Goal: Information Seeking & Learning: Learn about a topic

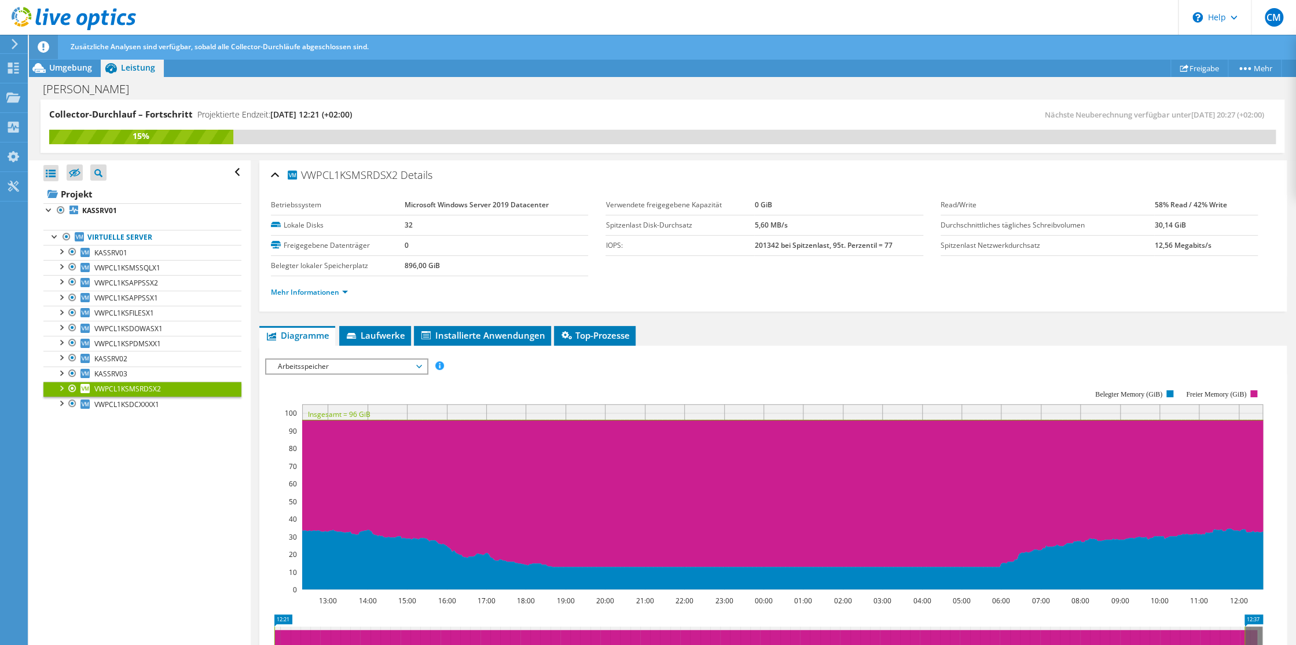
scroll to position [51, 0]
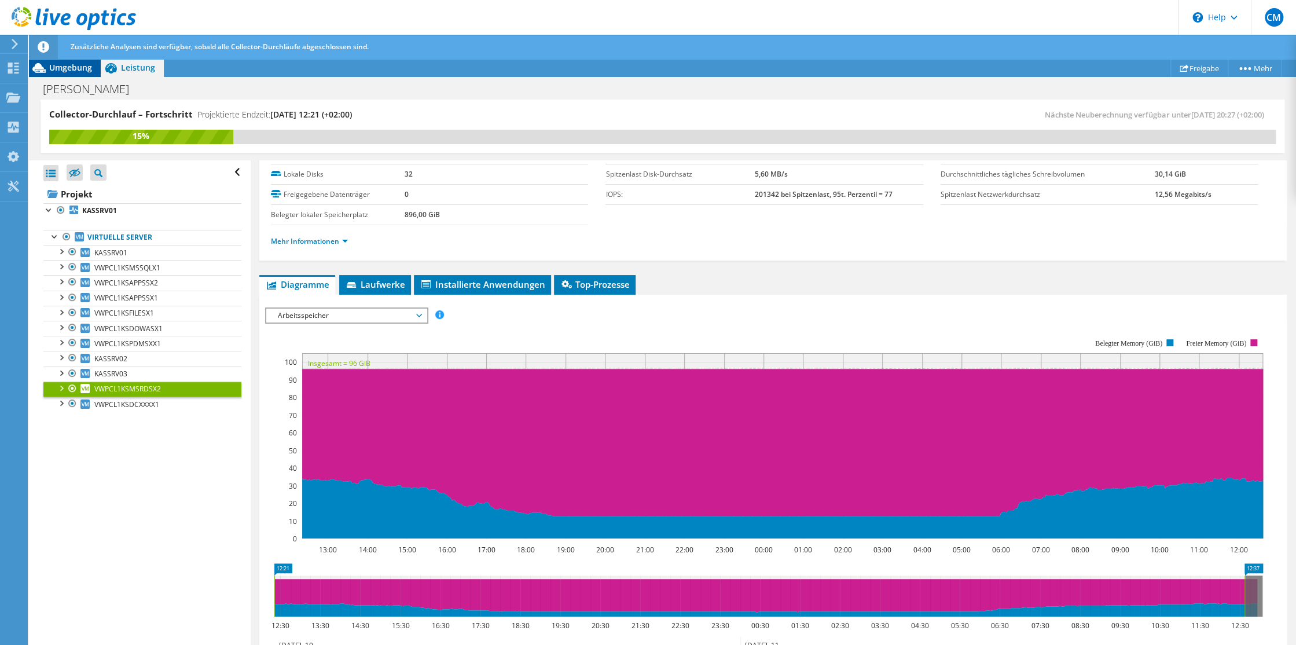
click at [63, 67] on span "Umgebung" at bounding box center [70, 67] width 43 height 11
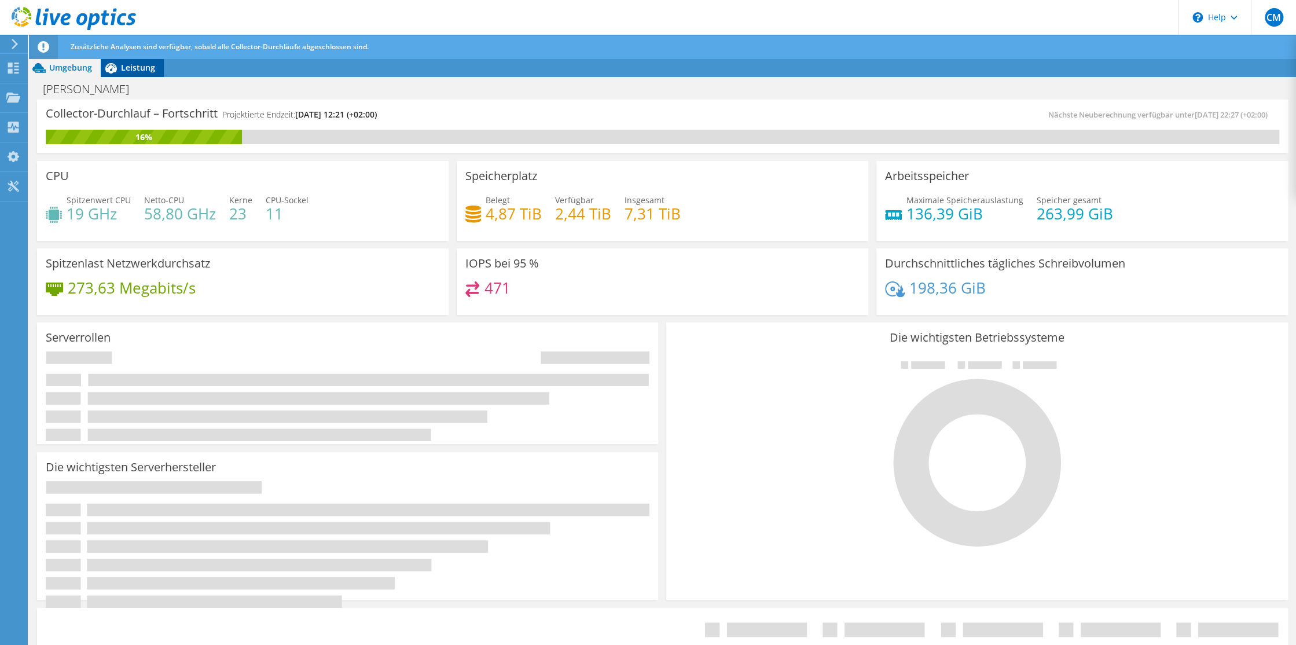
click at [137, 66] on span "Leistung" at bounding box center [138, 67] width 34 height 11
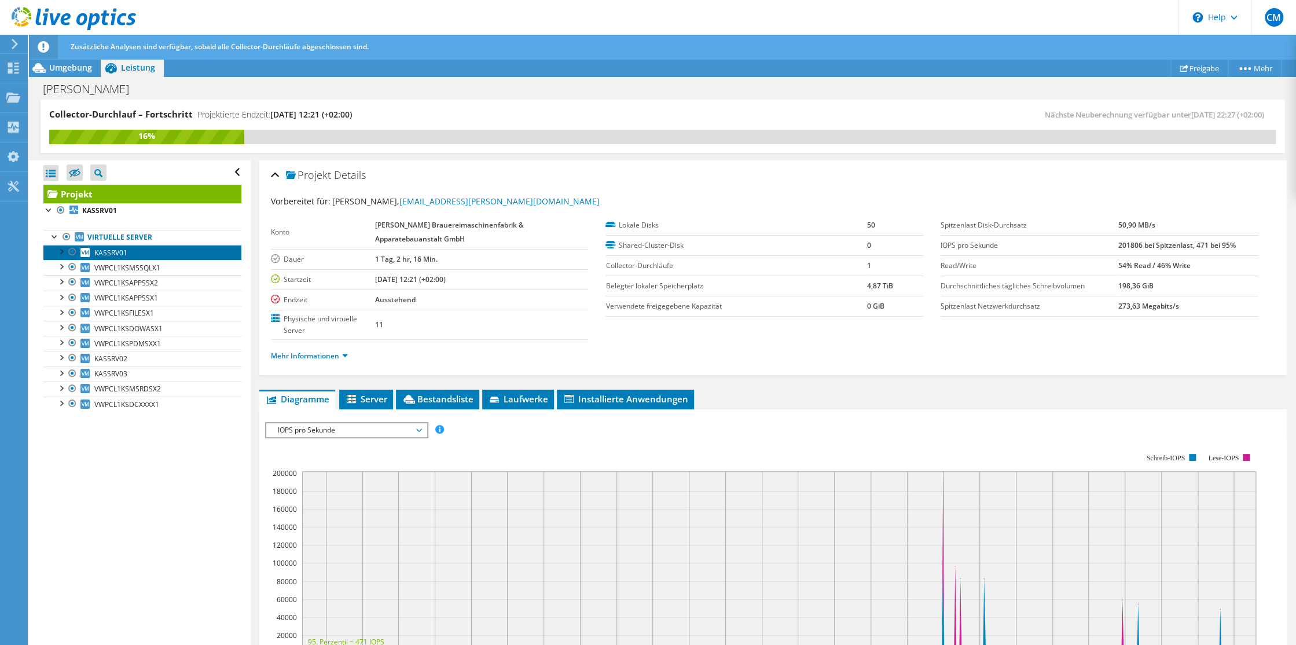
click at [120, 253] on span "KASSRV01" at bounding box center [110, 253] width 33 height 10
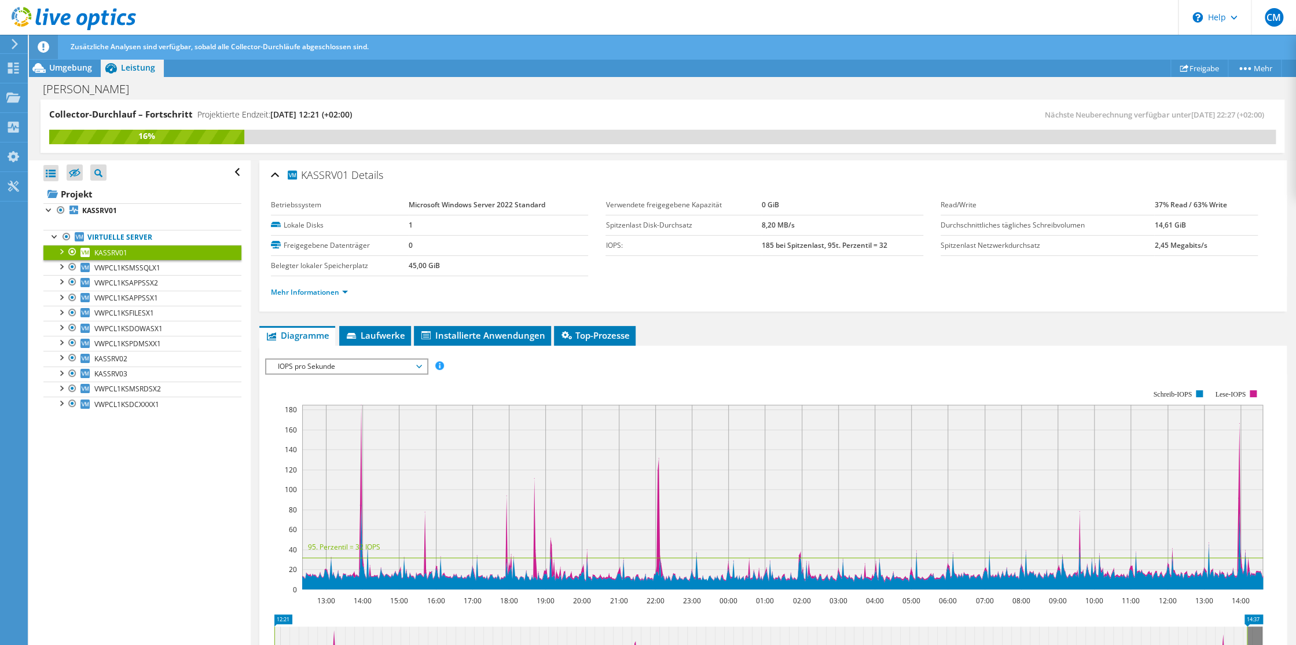
click at [424, 367] on span "IOPS pro Sekunde" at bounding box center [346, 367] width 160 height 14
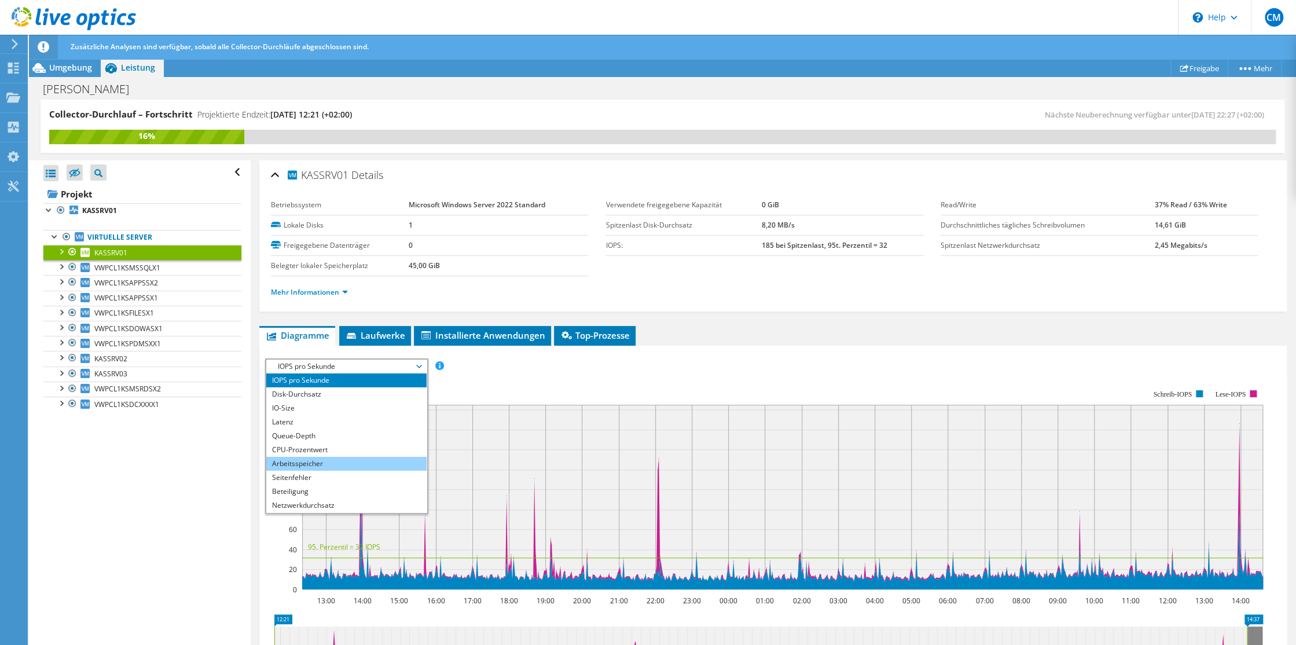
click at [310, 463] on li "Arbeitsspeicher" at bounding box center [346, 464] width 160 height 14
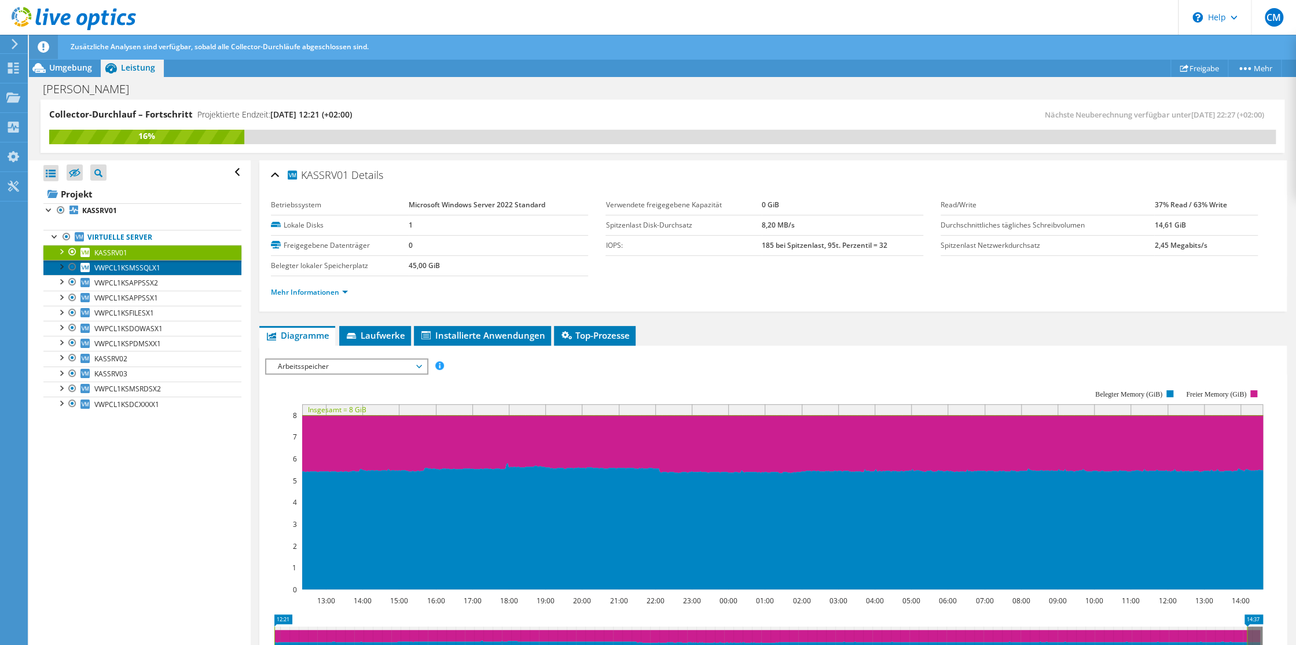
click at [156, 267] on span "VWPCL1KSMSSQLX1" at bounding box center [127, 268] width 66 height 10
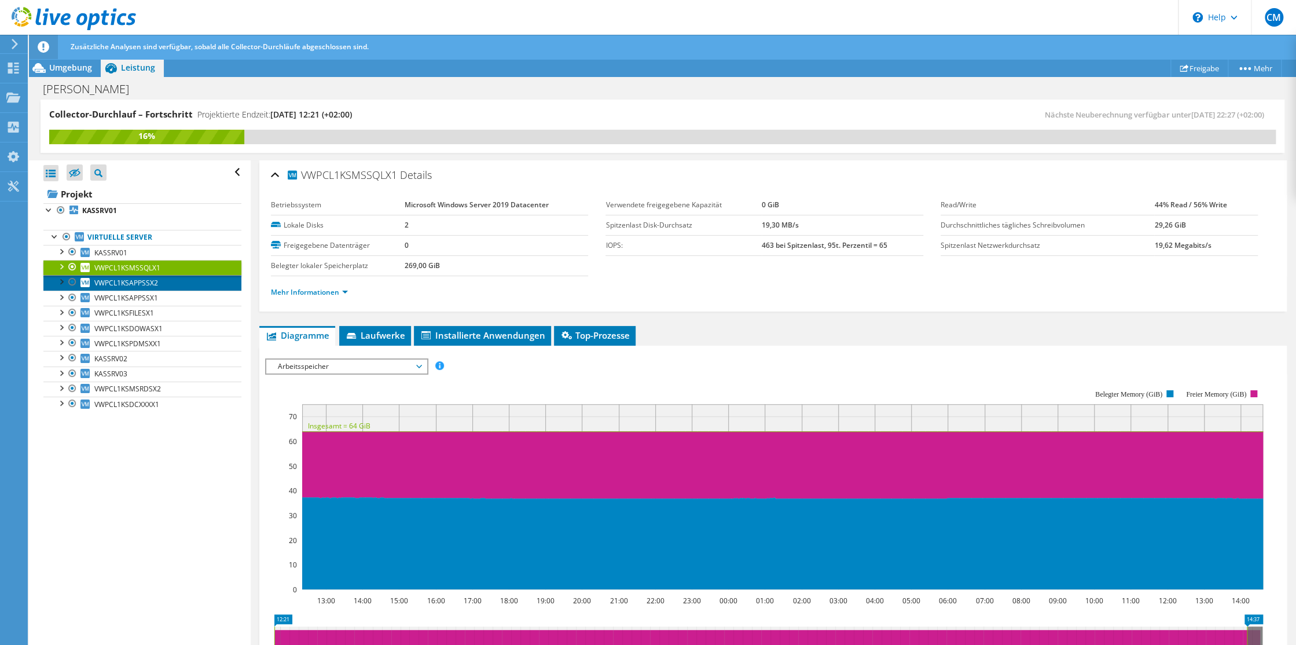
click at [135, 283] on span "VWPCL1KSAPPSSX2" at bounding box center [126, 283] width 64 height 10
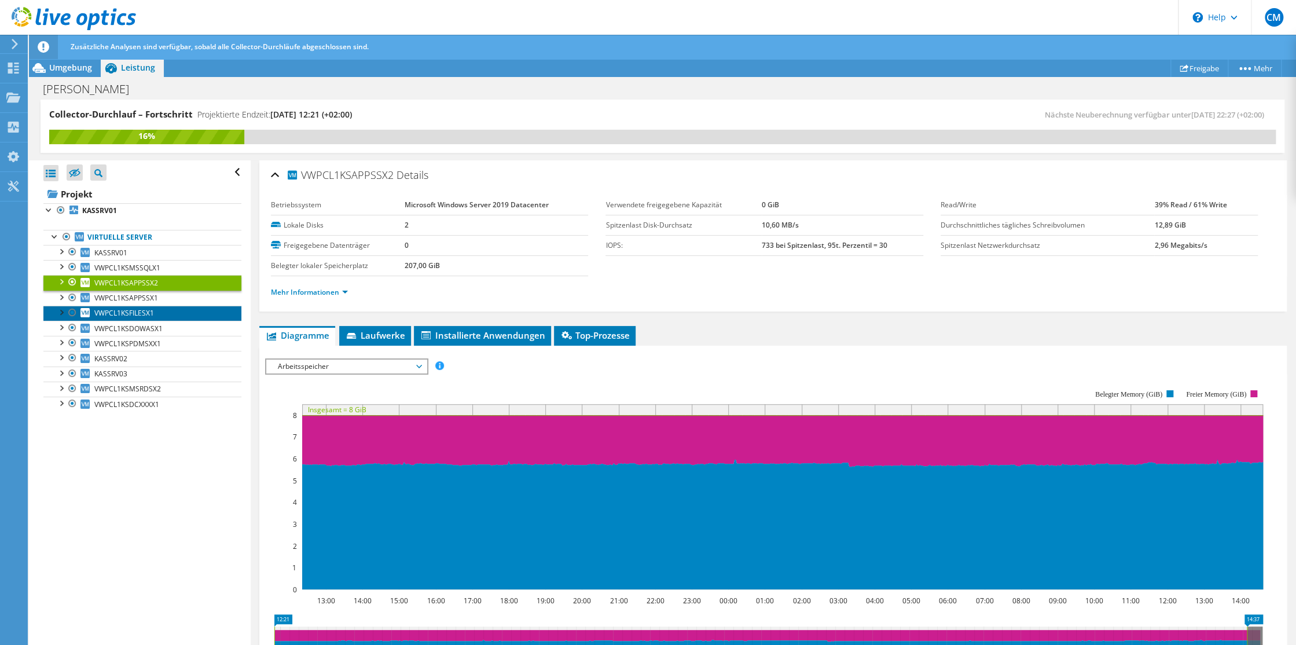
click at [143, 313] on span "VWPCL1KSFILESX1" at bounding box center [124, 313] width 60 height 10
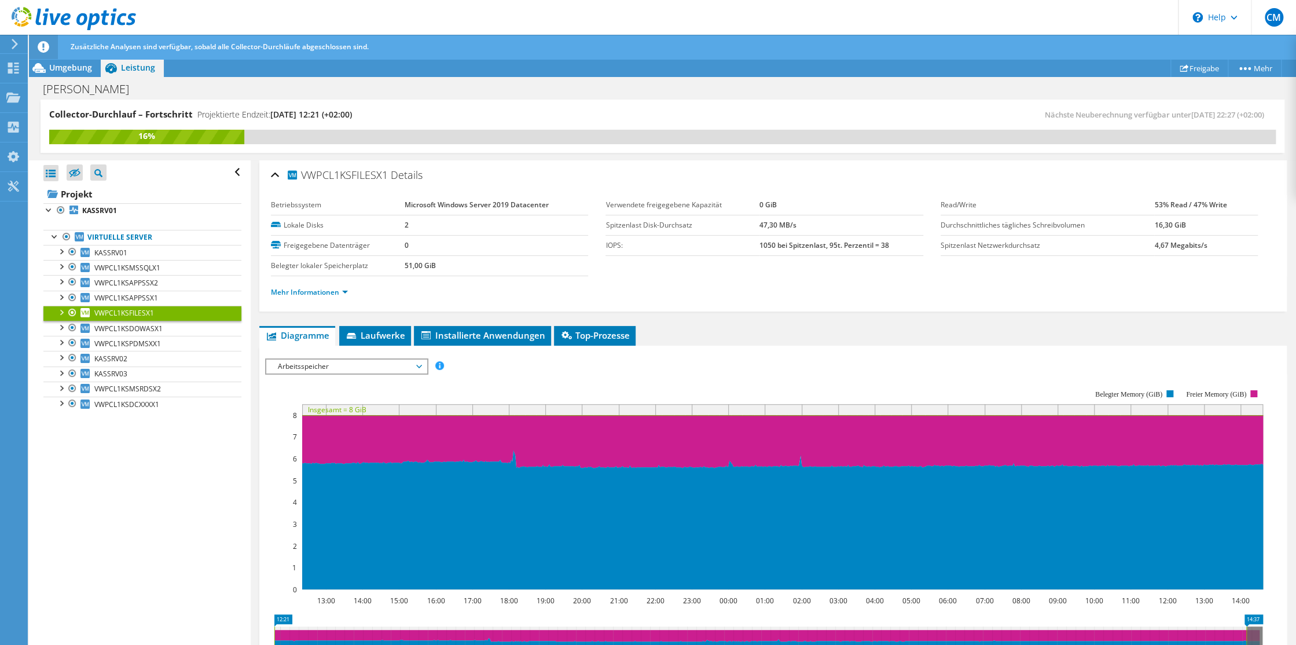
click at [427, 367] on span "Arbeitsspeicher" at bounding box center [346, 367] width 160 height 14
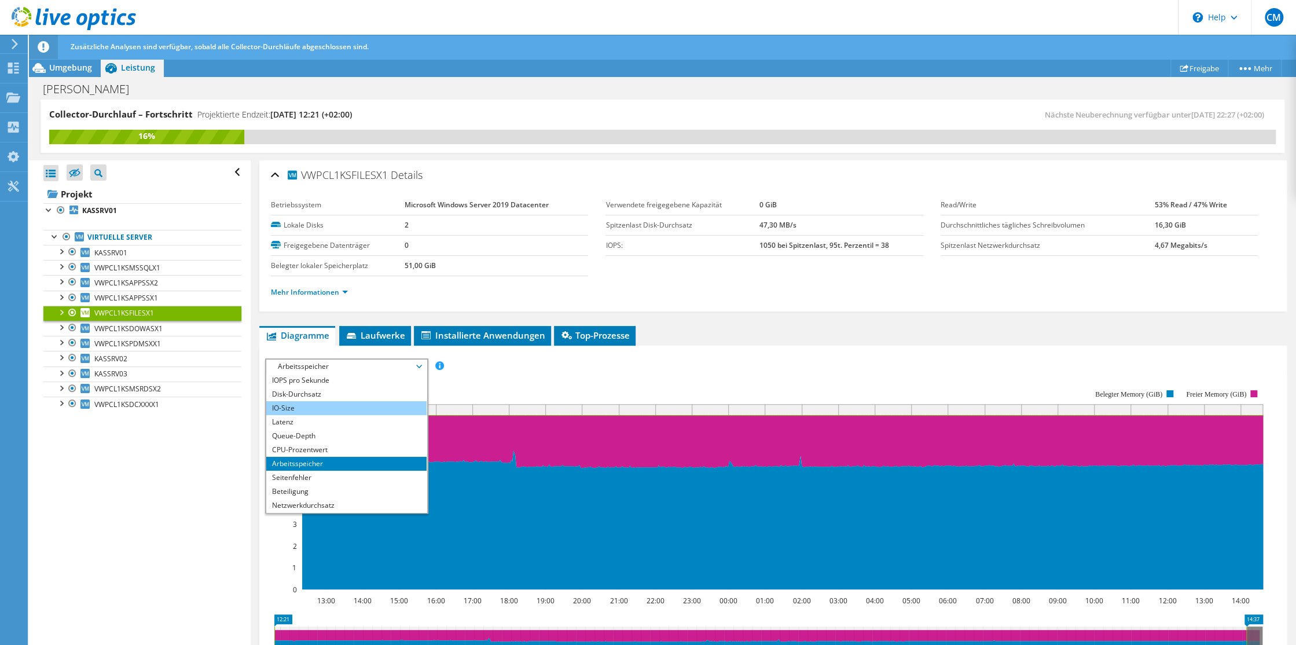
scroll to position [41, 0]
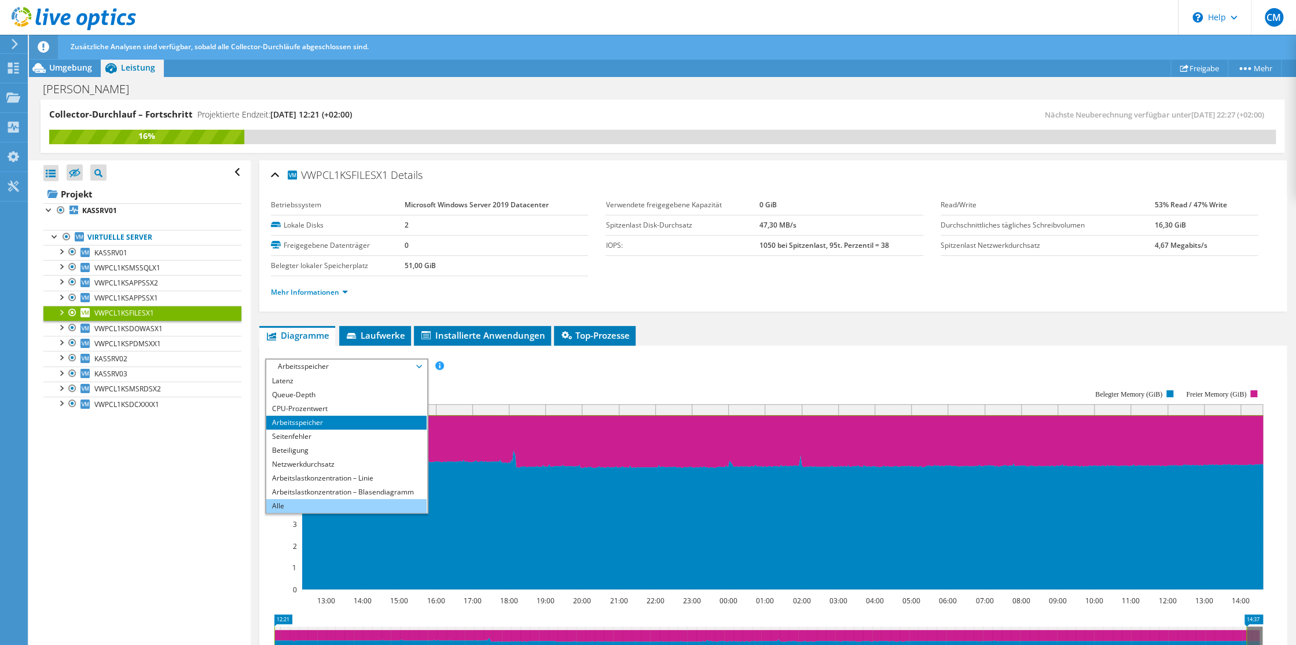
click at [280, 502] on li "Alle" at bounding box center [346, 506] width 160 height 14
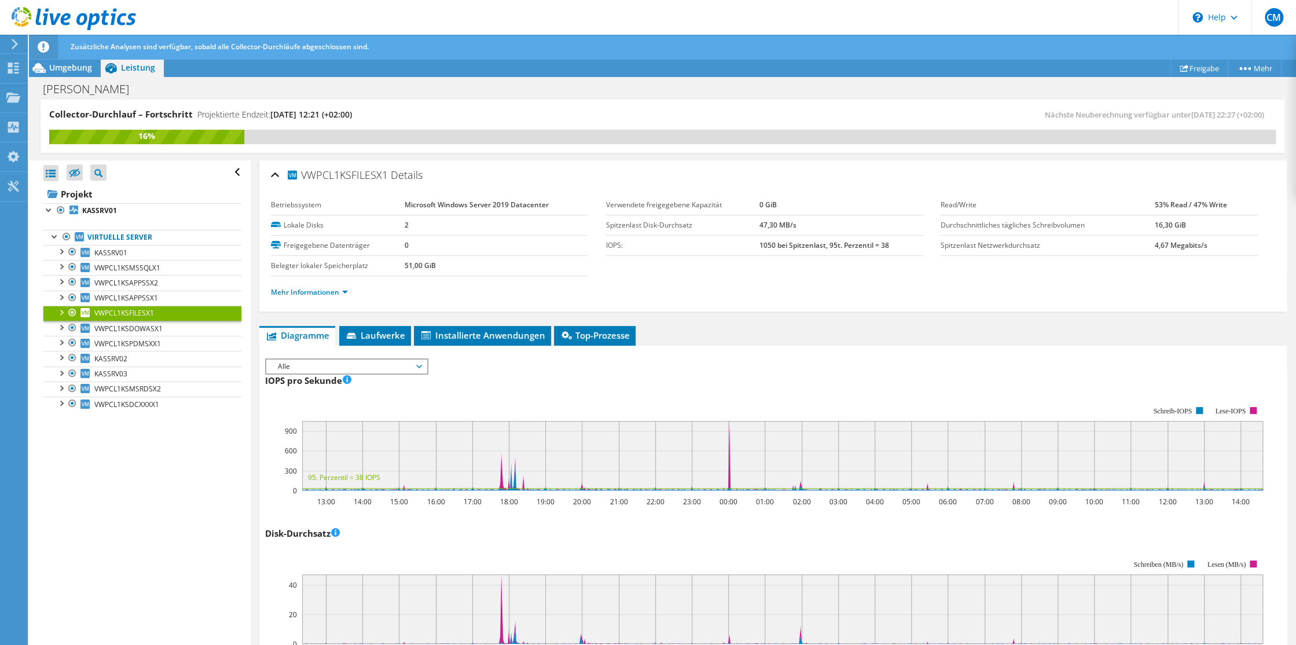
click at [422, 365] on icon at bounding box center [419, 366] width 6 height 3
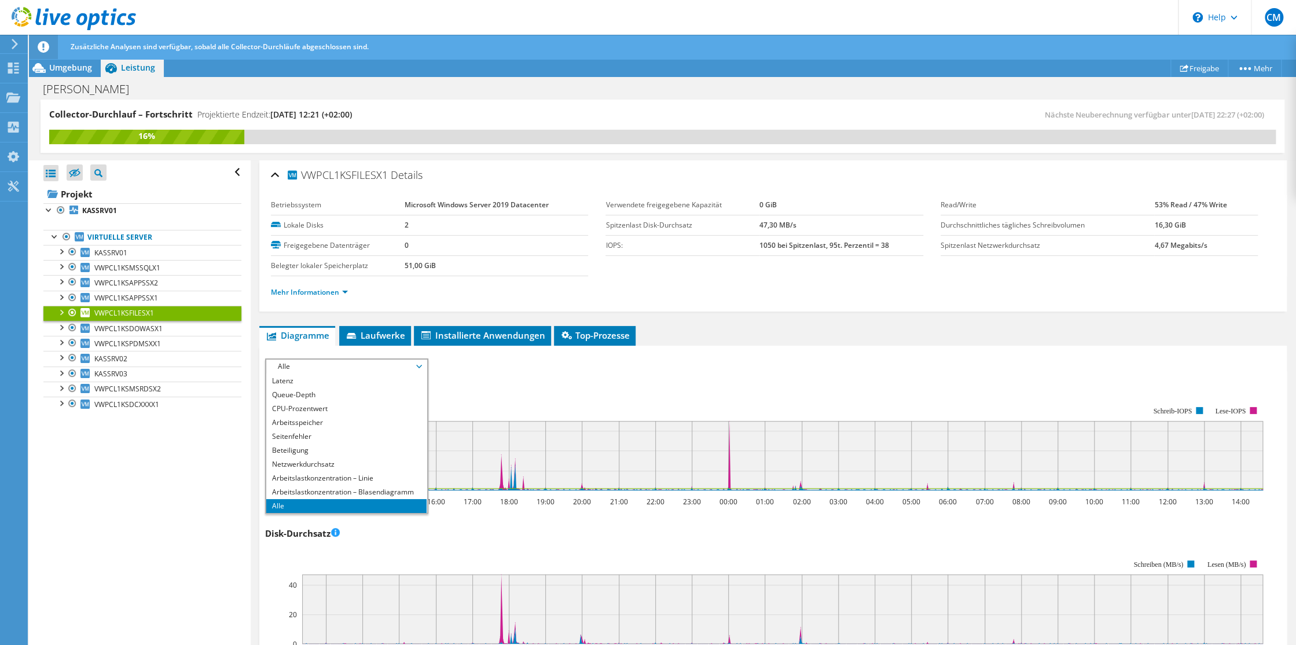
click at [675, 384] on div "IOPS pro Sekunde 13:00 14:00 15:00 16:00 17:00 18:00 19:00 20:00 21:00 22:00 23…" at bounding box center [773, 439] width 1016 height 136
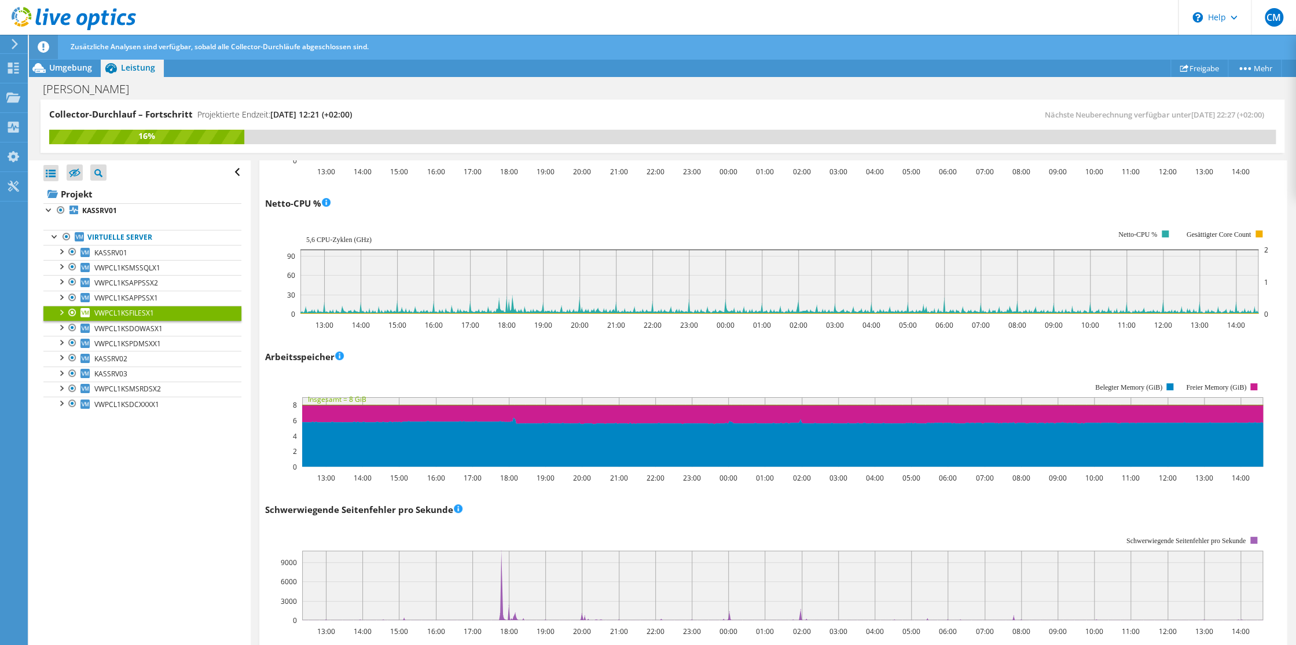
scroll to position [1042, 0]
